Goal: Task Accomplishment & Management: Manage account settings

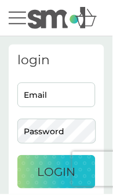
click at [56, 95] on input "Email" at bounding box center [56, 95] width 78 height 25
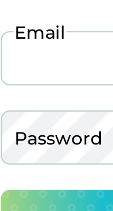
click at [41, 95] on input "Email" at bounding box center [56, 95] width 78 height 25
type input "fyferhys646@gmail.com"
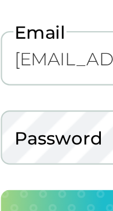
click at [17, 155] on button "Login" at bounding box center [56, 171] width 78 height 33
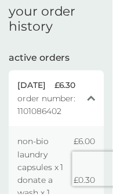
scroll to position [40, 0]
